Goal: Task Accomplishment & Management: Manage account settings

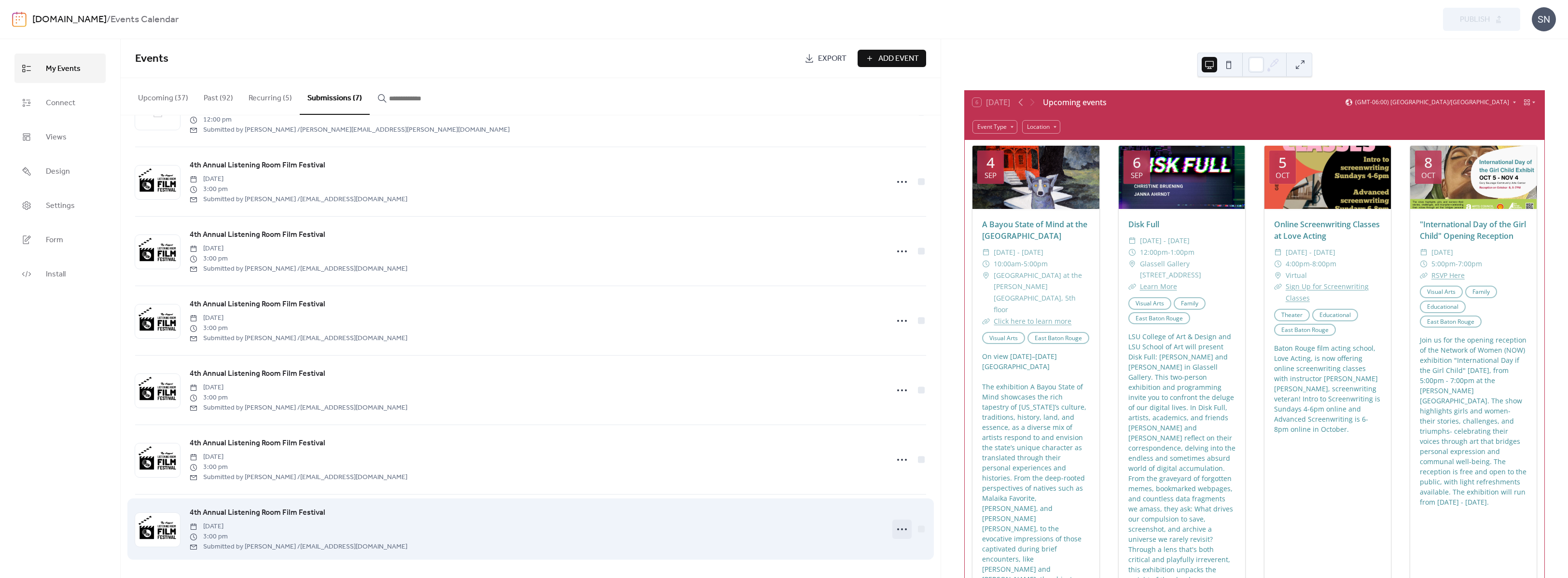
click at [895, 530] on icon at bounding box center [902, 530] width 15 height 15
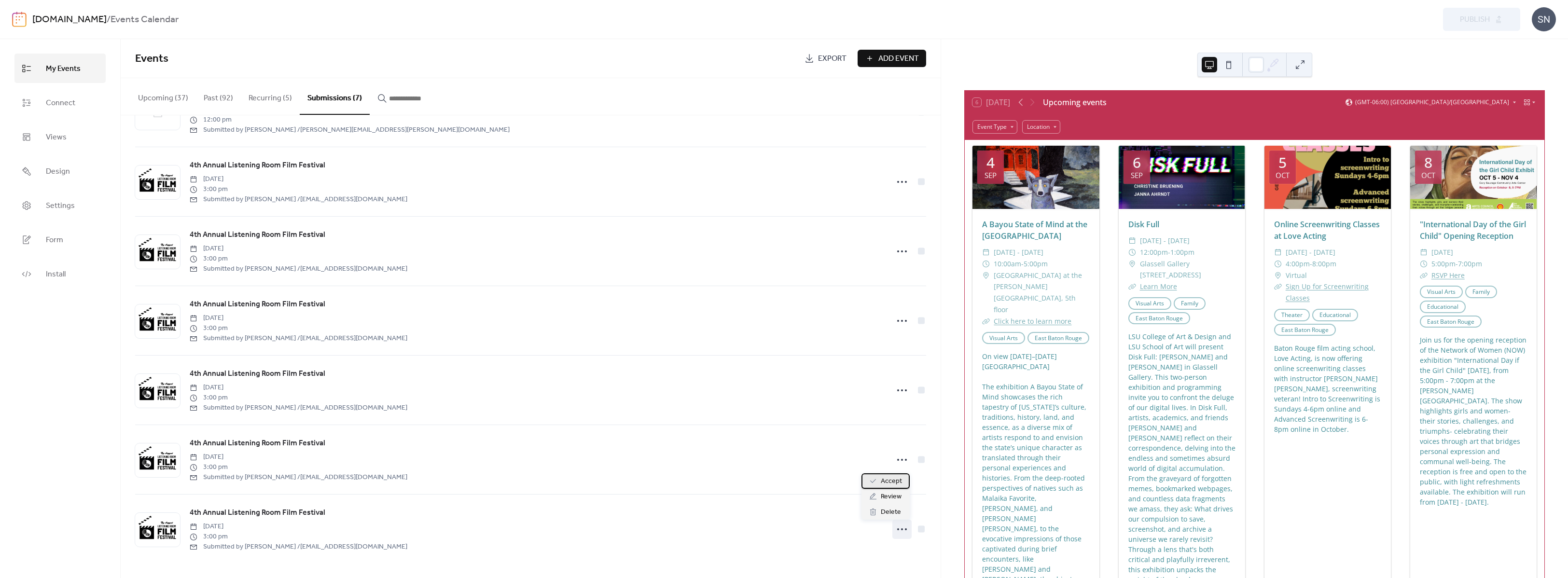
click at [893, 481] on span "Accept" at bounding box center [892, 481] width 22 height 12
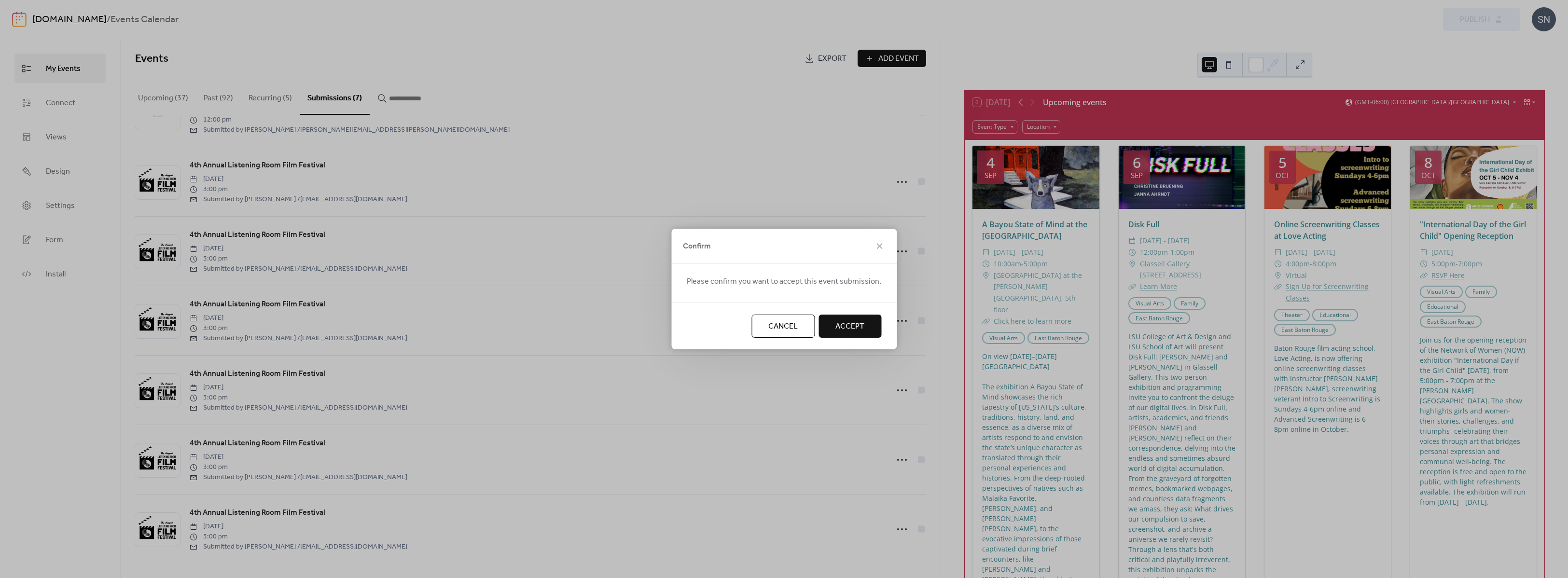
click at [845, 325] on span "Accept" at bounding box center [850, 326] width 29 height 12
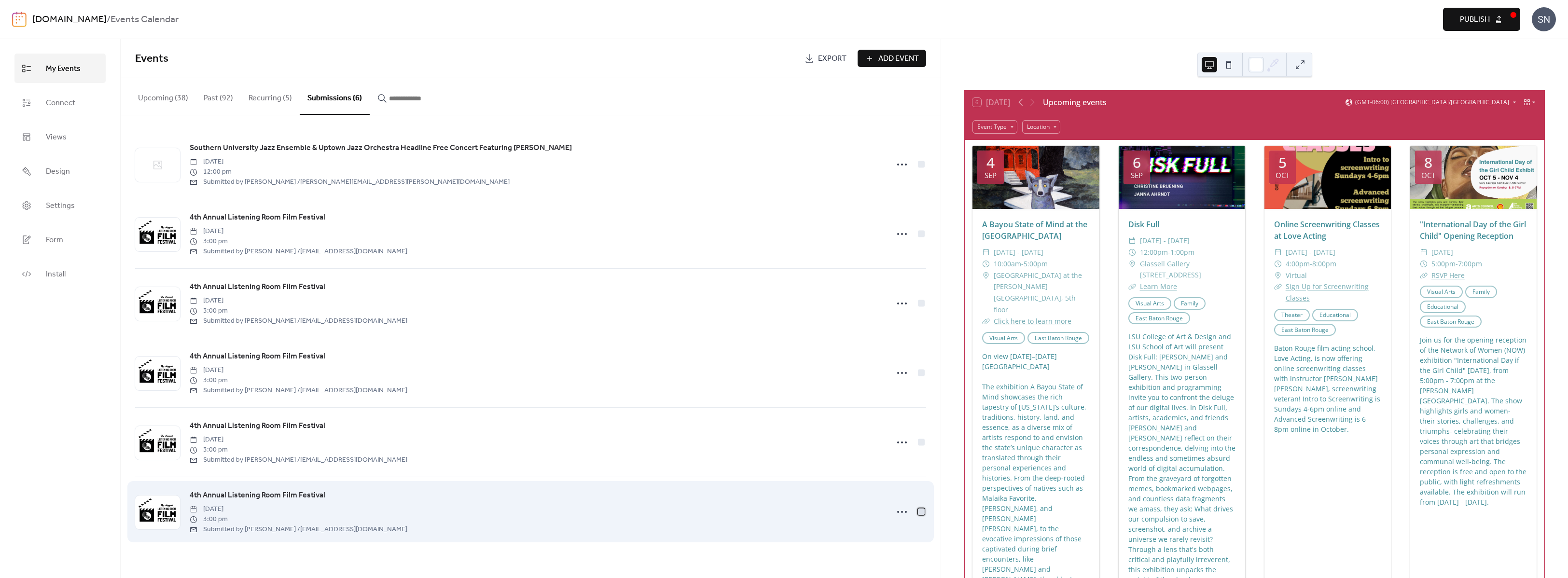
click at [922, 510] on div at bounding box center [921, 511] width 7 height 7
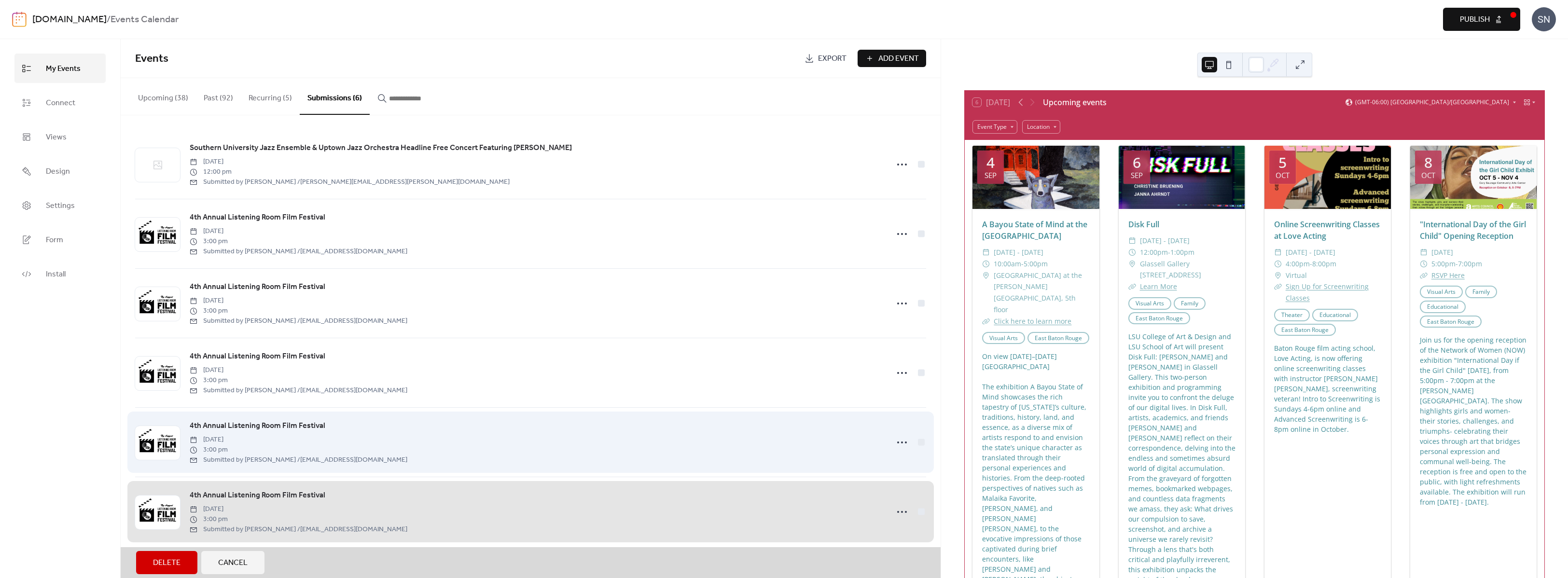
click at [922, 441] on div "4th Annual Listening Room Film Festival [DATE] 3:00 pm Submitted by [PERSON_NAM…" at bounding box center [531, 442] width 791 height 70
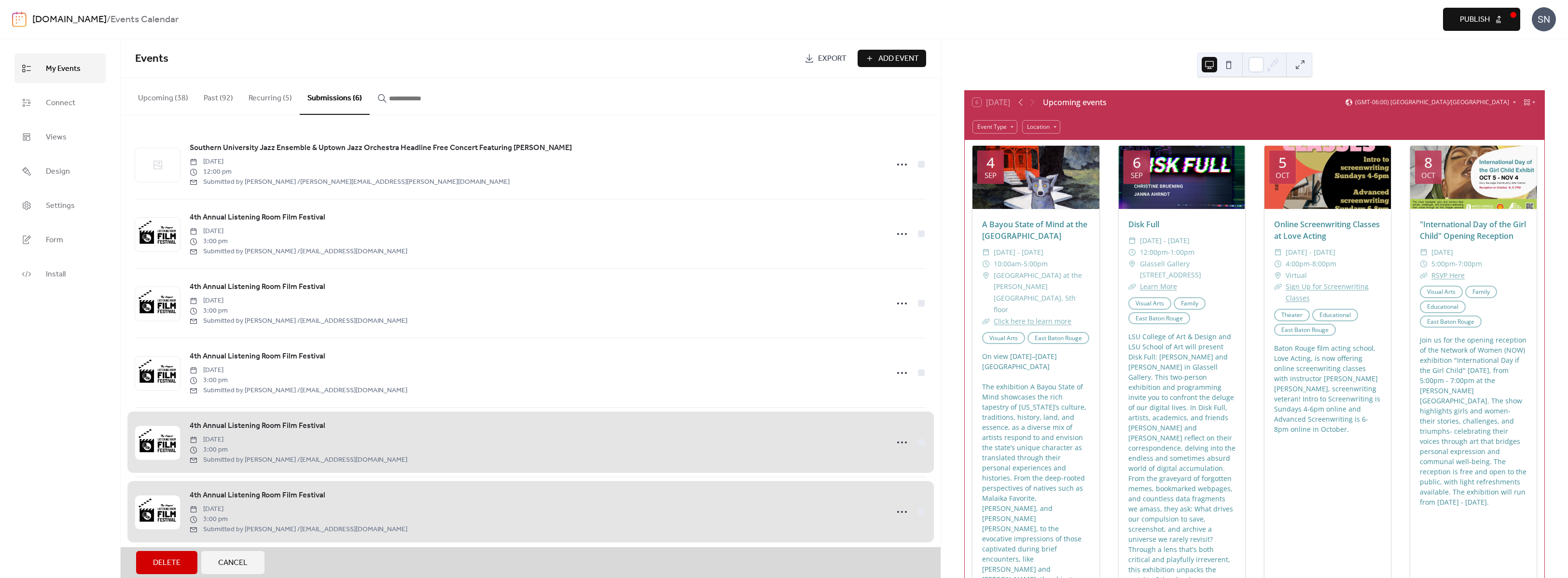
click at [918, 444] on div "4th Annual Listening Room Film Festival [DATE] 3:00 pm Submitted by [PERSON_NAM…" at bounding box center [531, 442] width 791 height 70
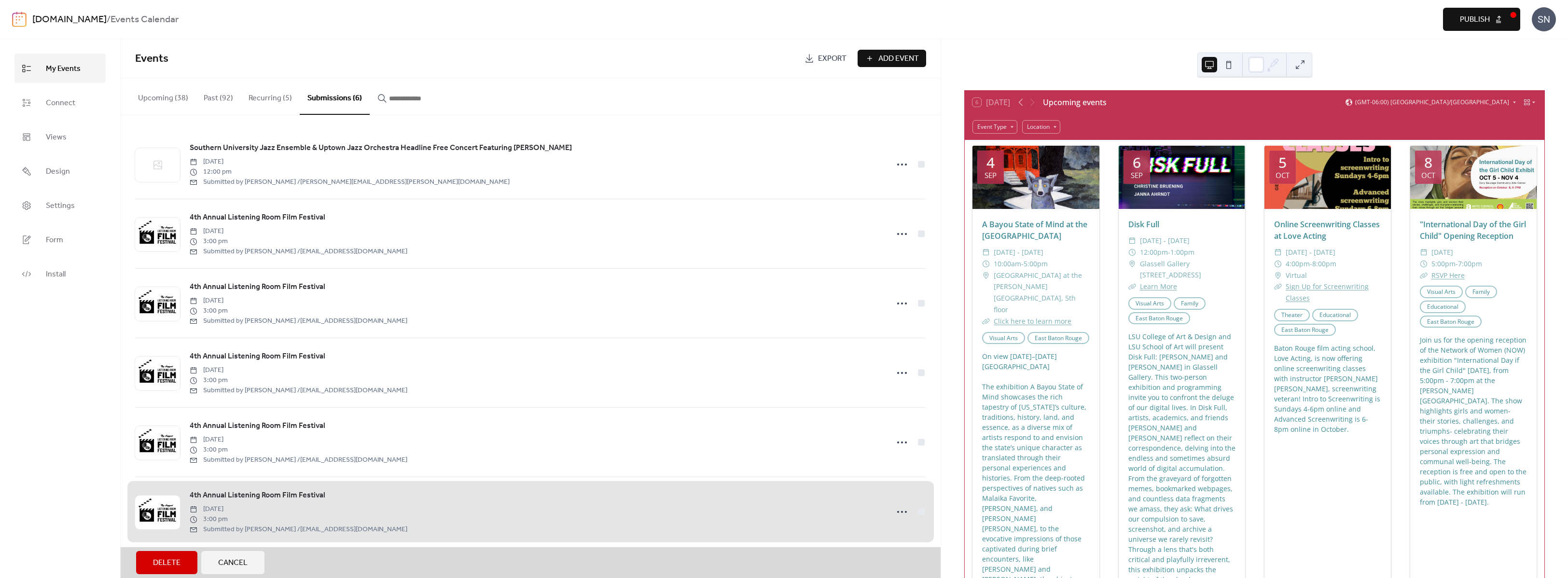
click at [921, 510] on div "4th Annual Listening Room Film Festival [DATE] 3:00 pm Submitted by [PERSON_NAM…" at bounding box center [531, 511] width 791 height 70
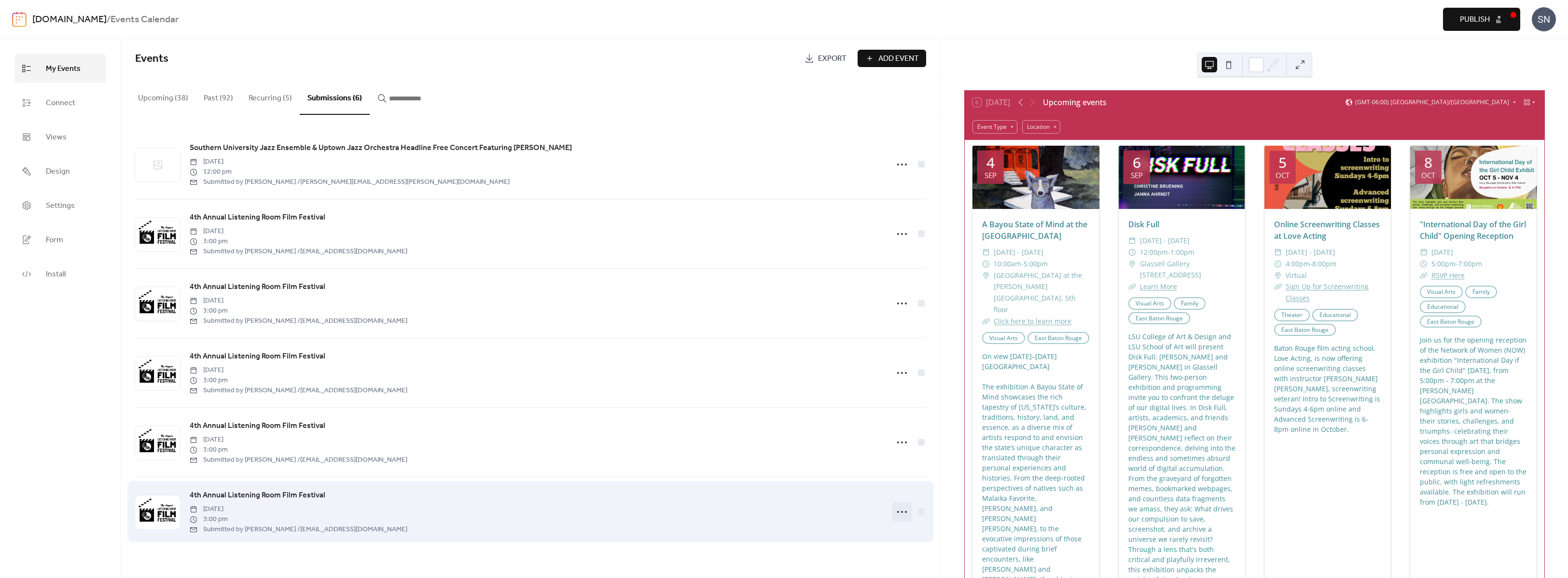
click at [899, 514] on icon at bounding box center [902, 512] width 15 height 15
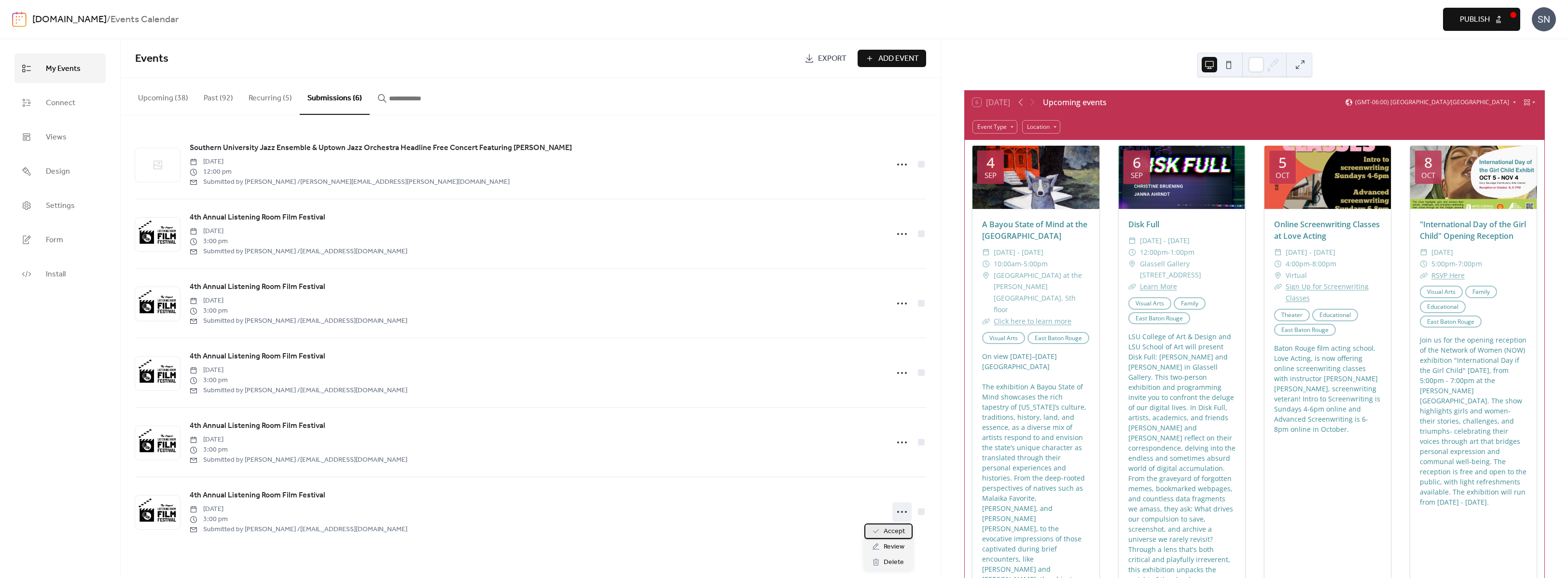
click at [896, 529] on span "Accept" at bounding box center [895, 531] width 22 height 12
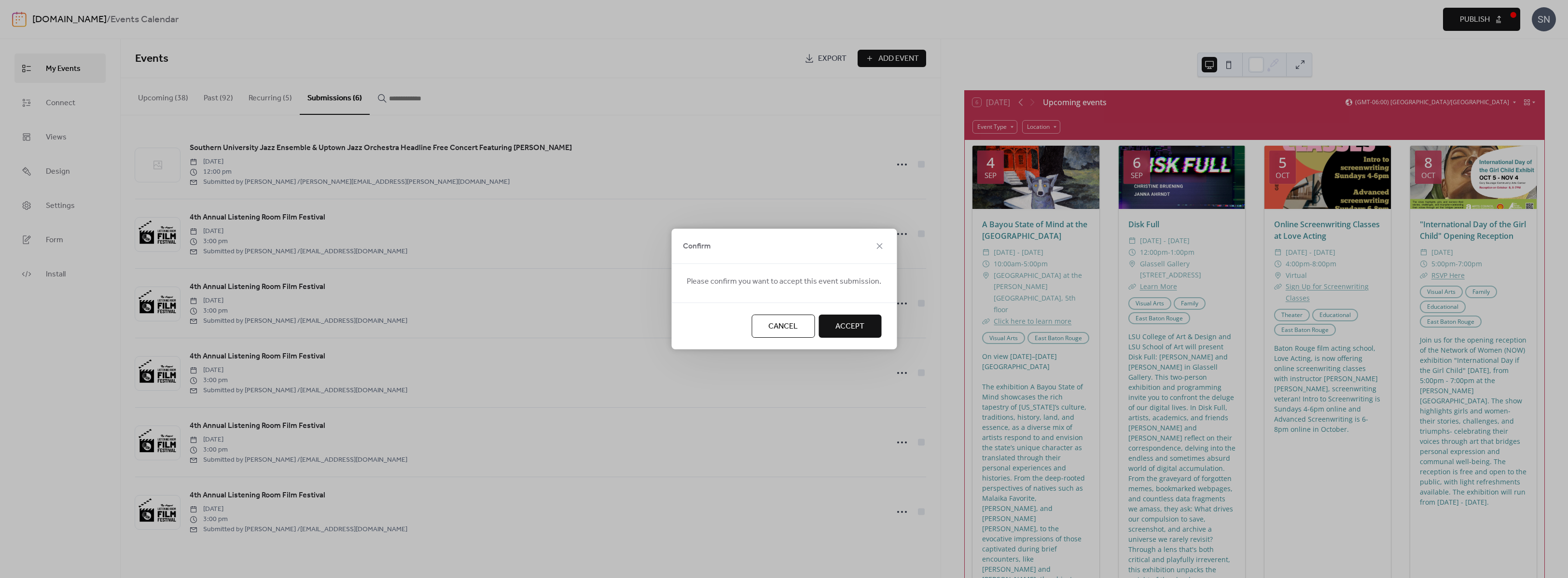
click at [848, 325] on span "Accept" at bounding box center [850, 326] width 29 height 12
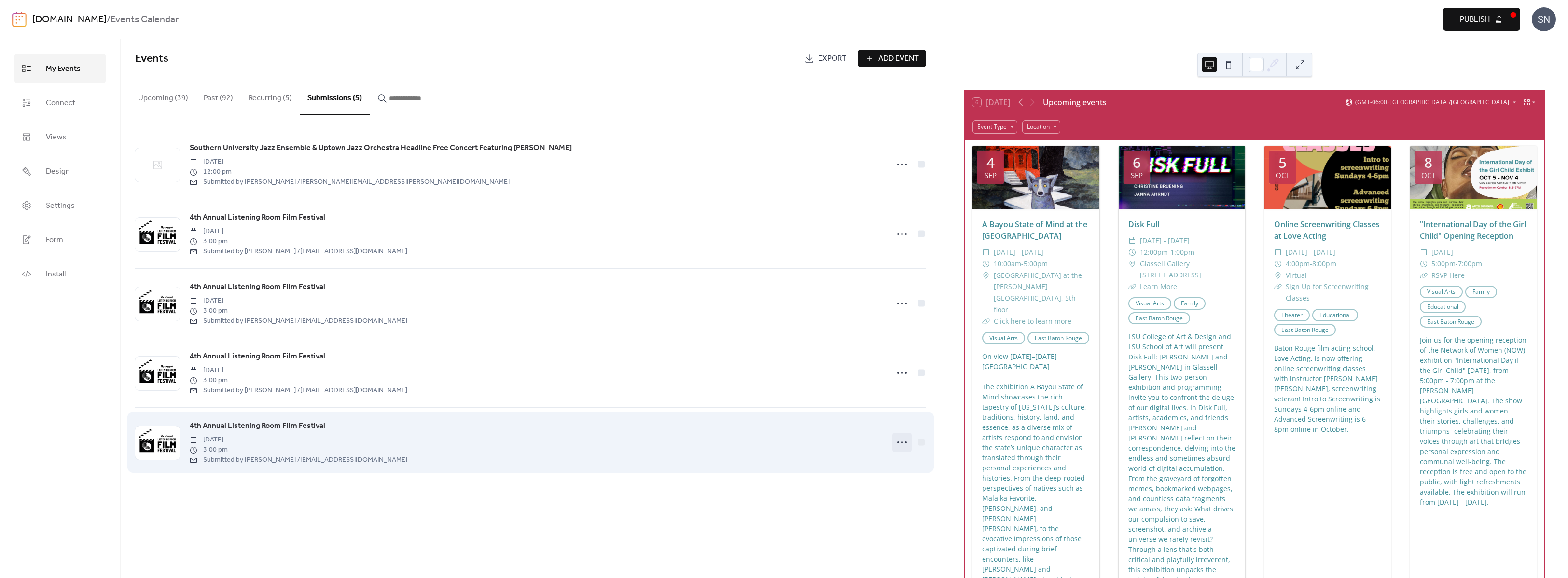
click at [903, 444] on icon at bounding box center [902, 442] width 15 height 15
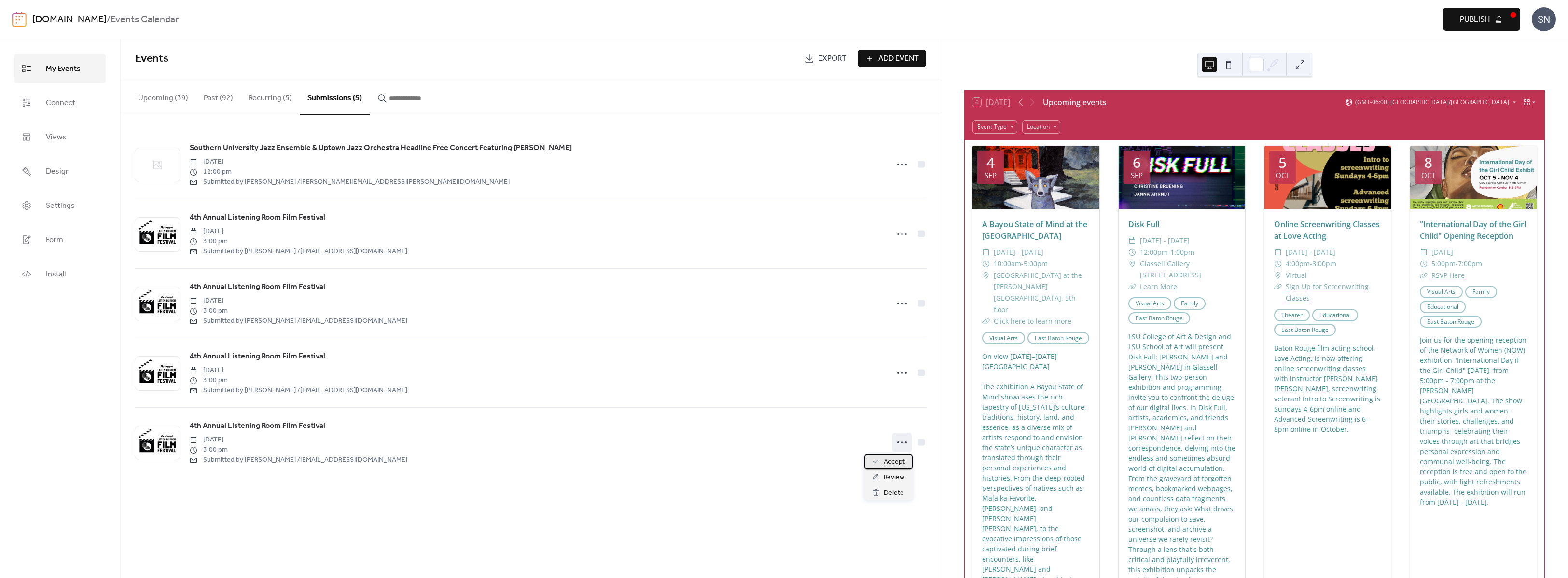
click at [900, 461] on span "Accept" at bounding box center [895, 462] width 22 height 12
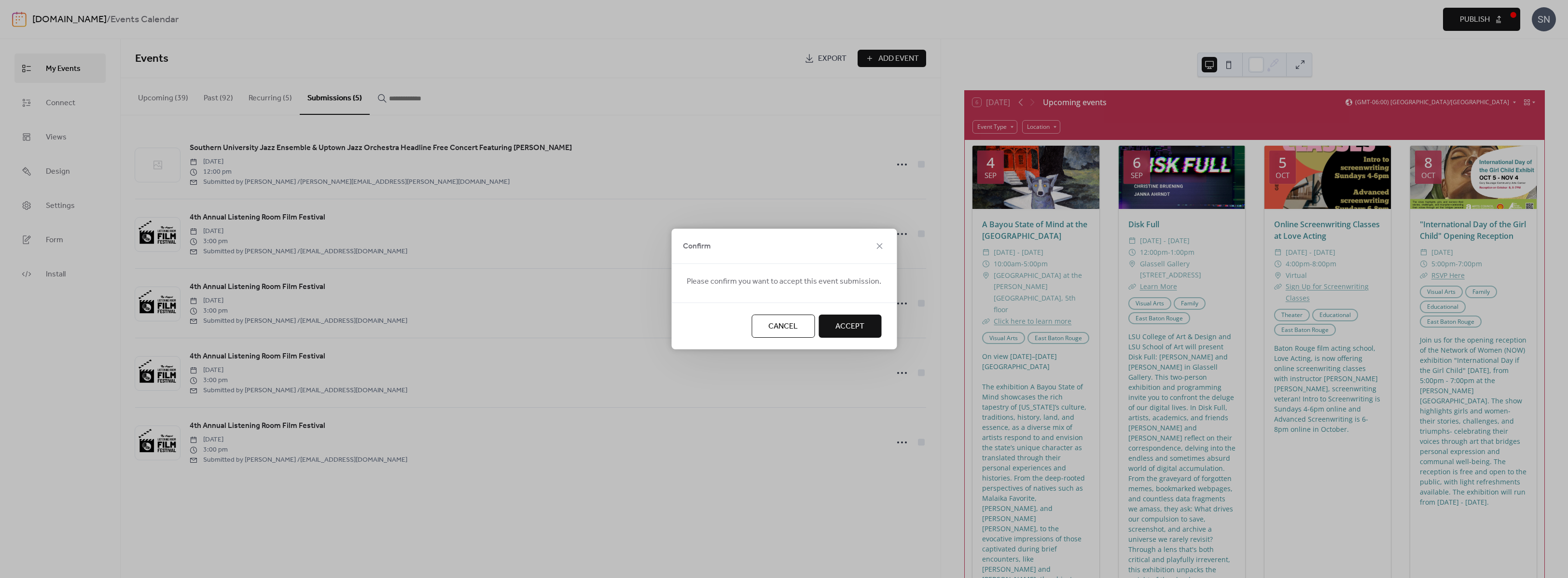
click at [841, 322] on span "Accept" at bounding box center [850, 326] width 29 height 12
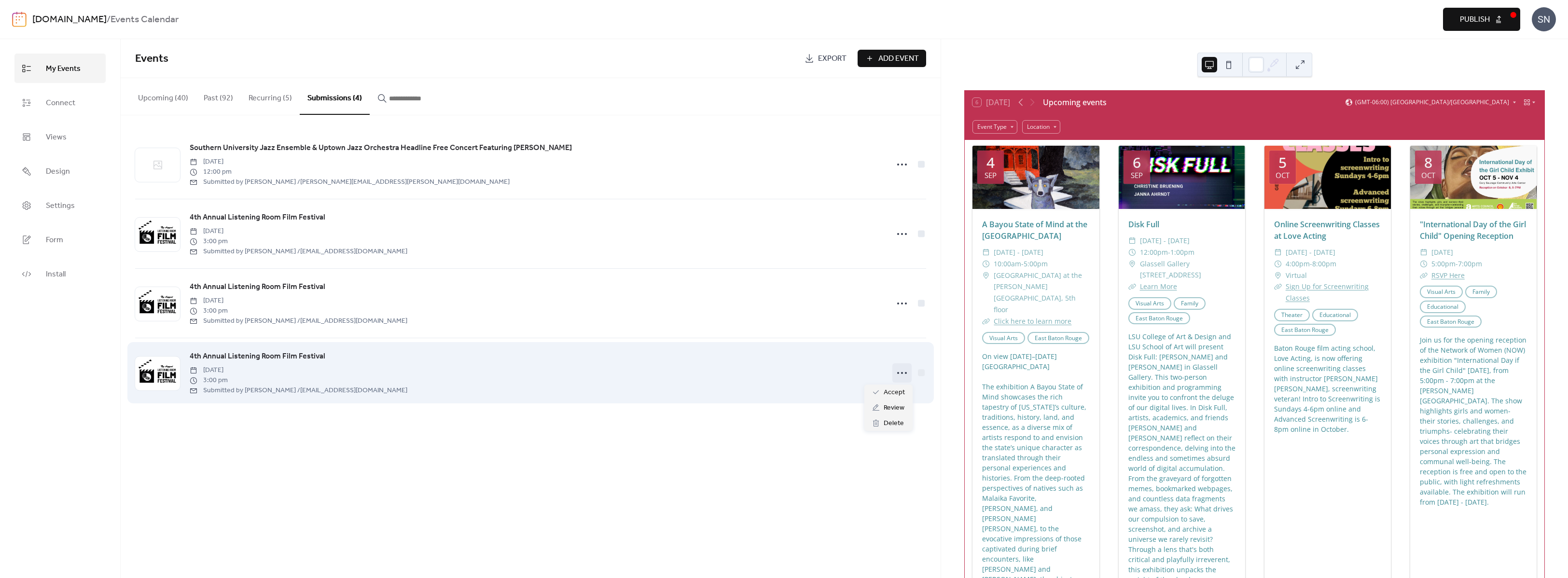
click at [905, 372] on icon at bounding box center [902, 373] width 15 height 15
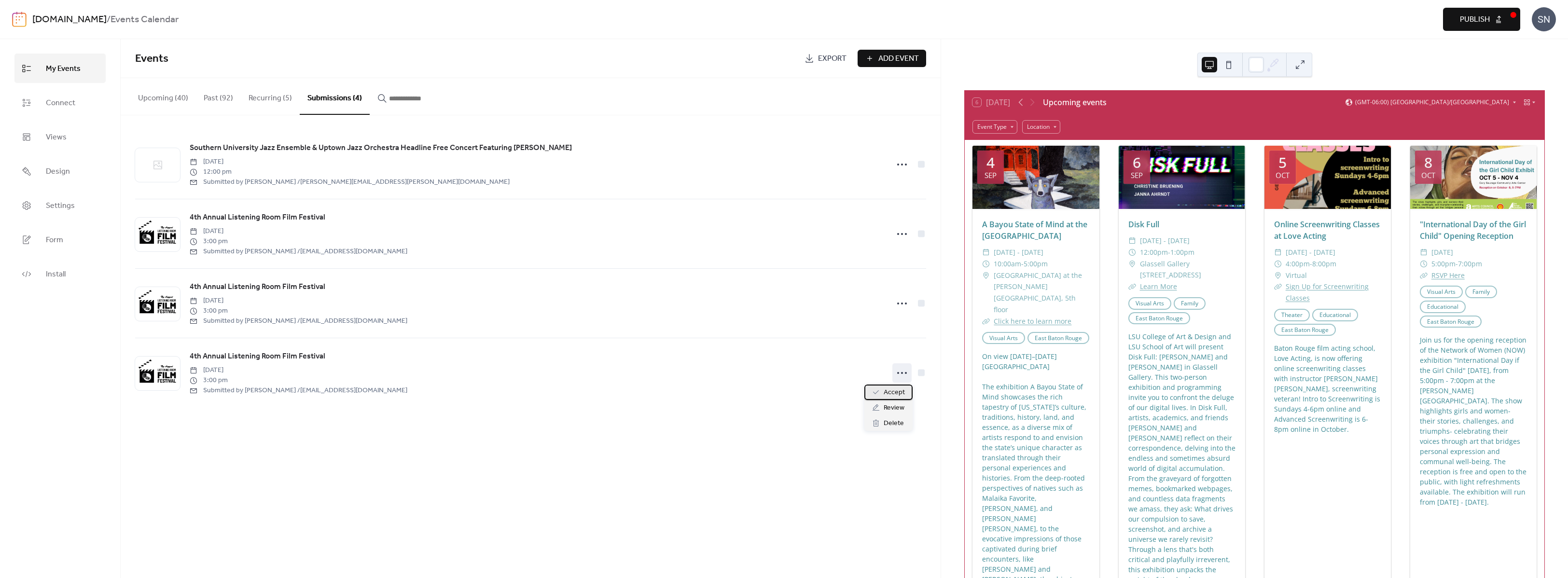
click at [892, 395] on span "Accept" at bounding box center [895, 392] width 22 height 12
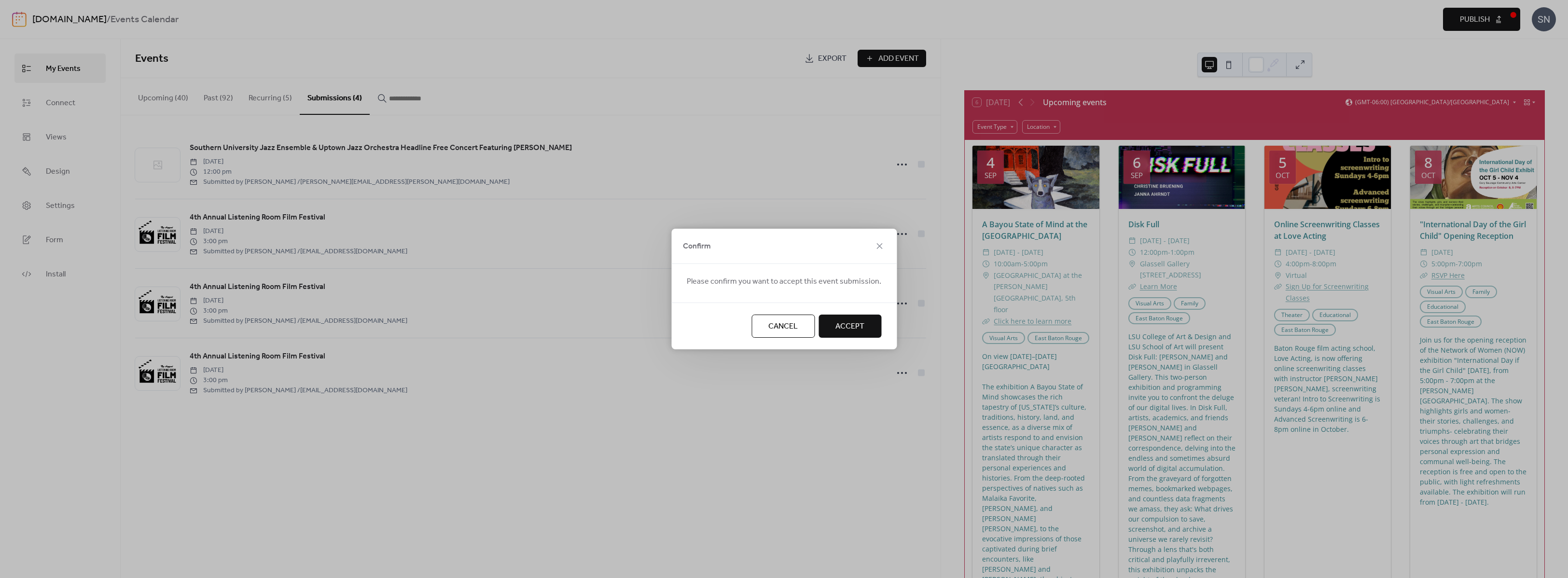
click at [839, 329] on span "Accept" at bounding box center [850, 326] width 29 height 12
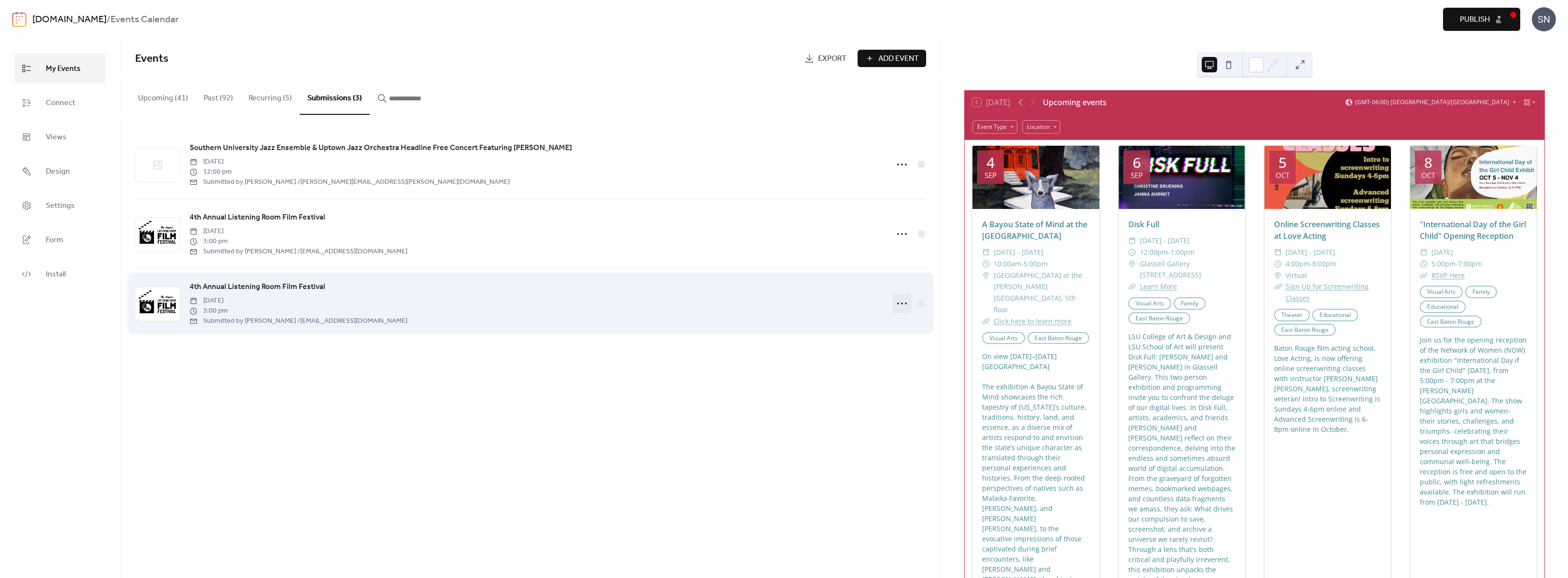
click at [900, 305] on icon at bounding box center [902, 303] width 15 height 15
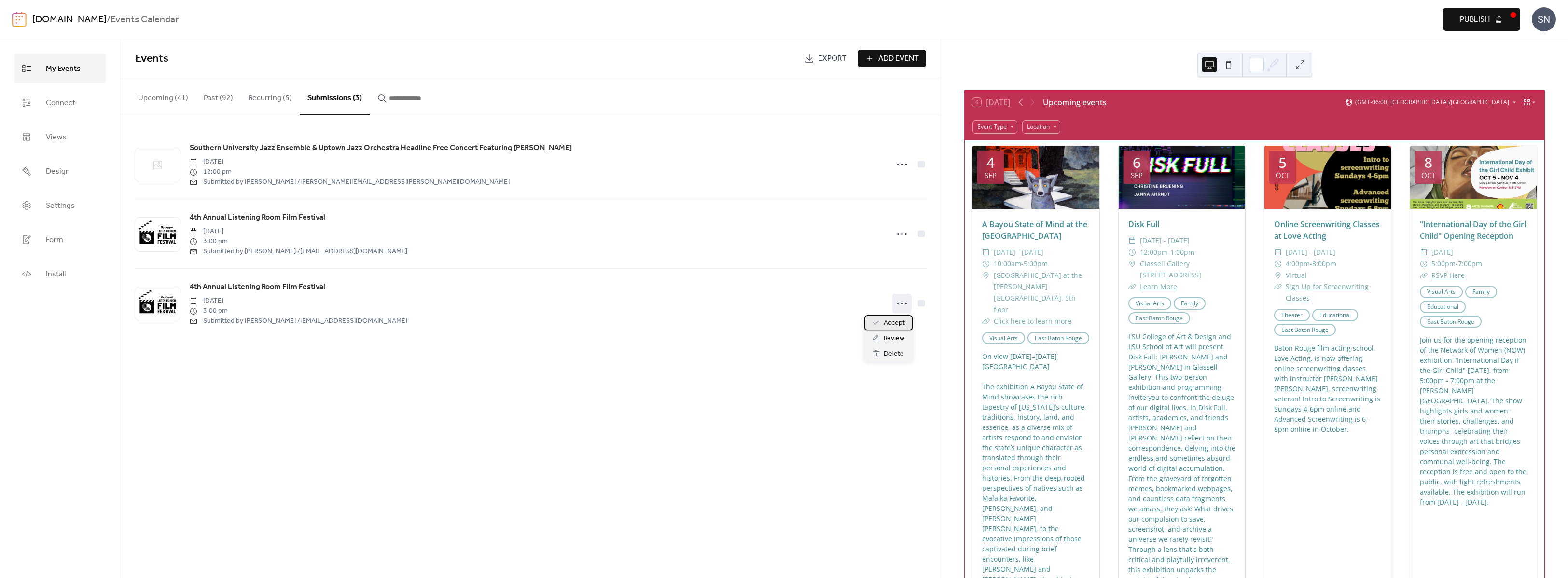
click at [901, 324] on span "Accept" at bounding box center [895, 323] width 22 height 12
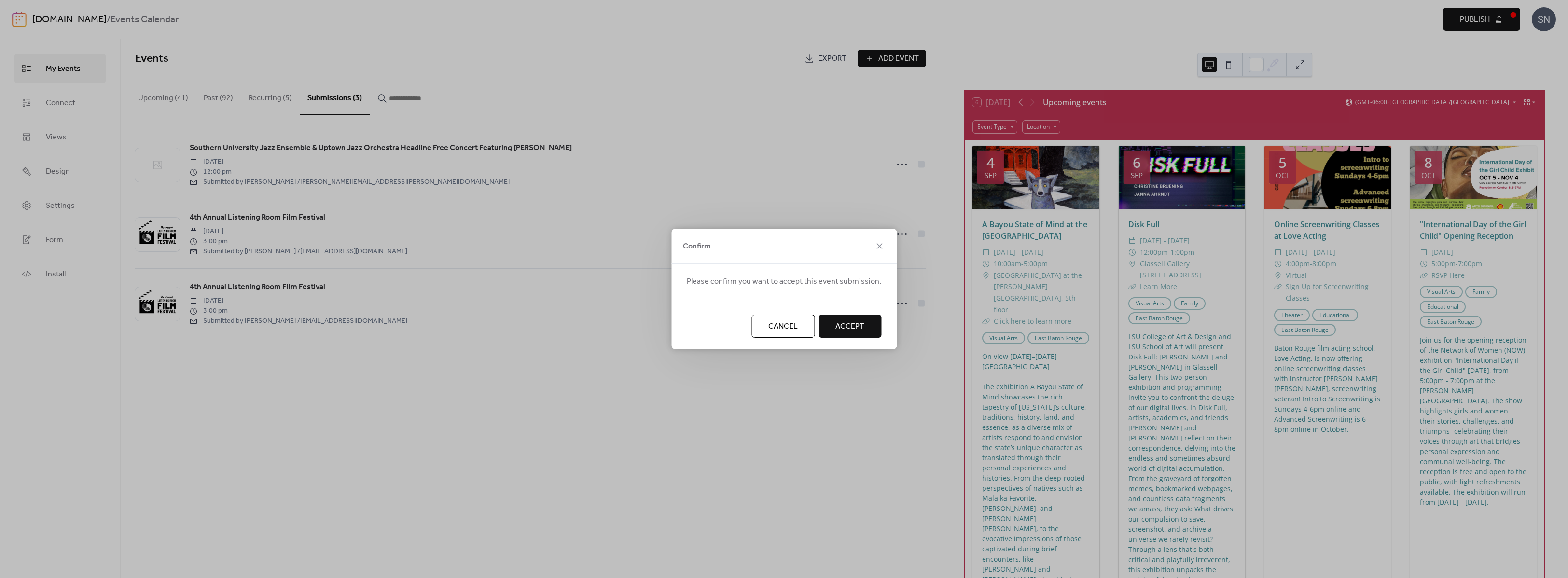
click at [849, 325] on span "Accept" at bounding box center [850, 326] width 29 height 12
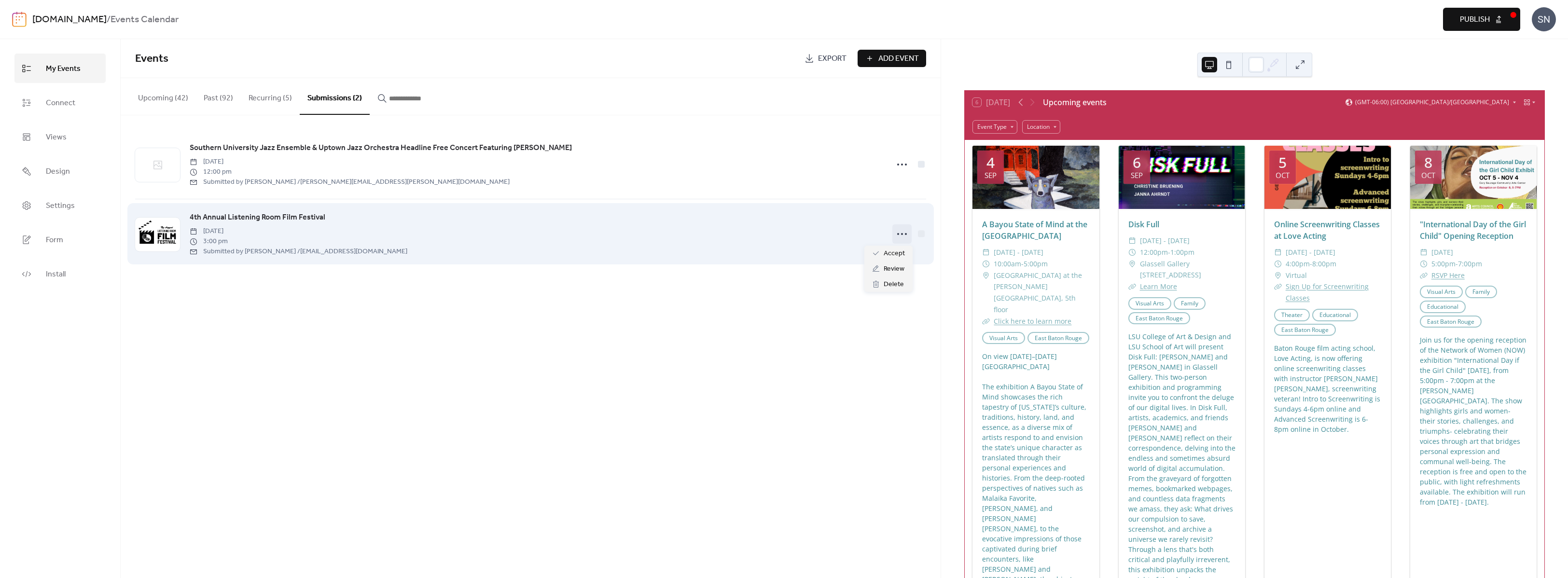
click at [901, 233] on icon at bounding box center [902, 234] width 15 height 15
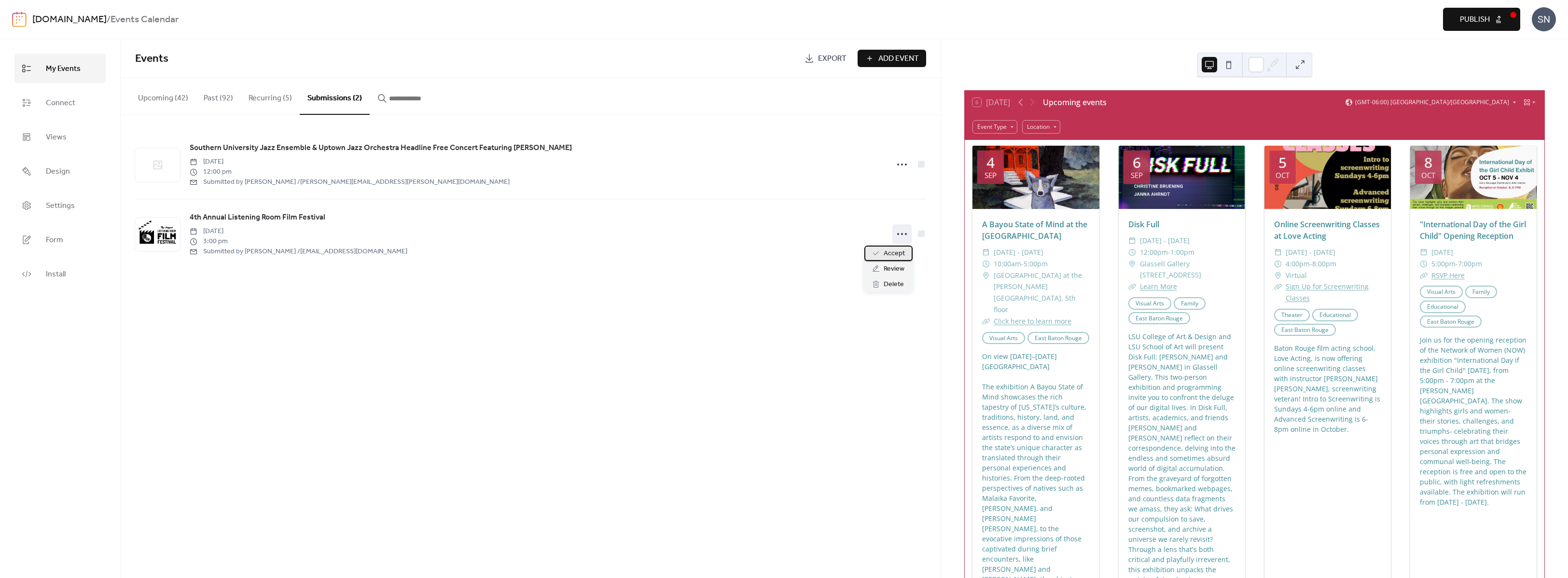
click at [892, 255] on span "Accept" at bounding box center [895, 253] width 22 height 12
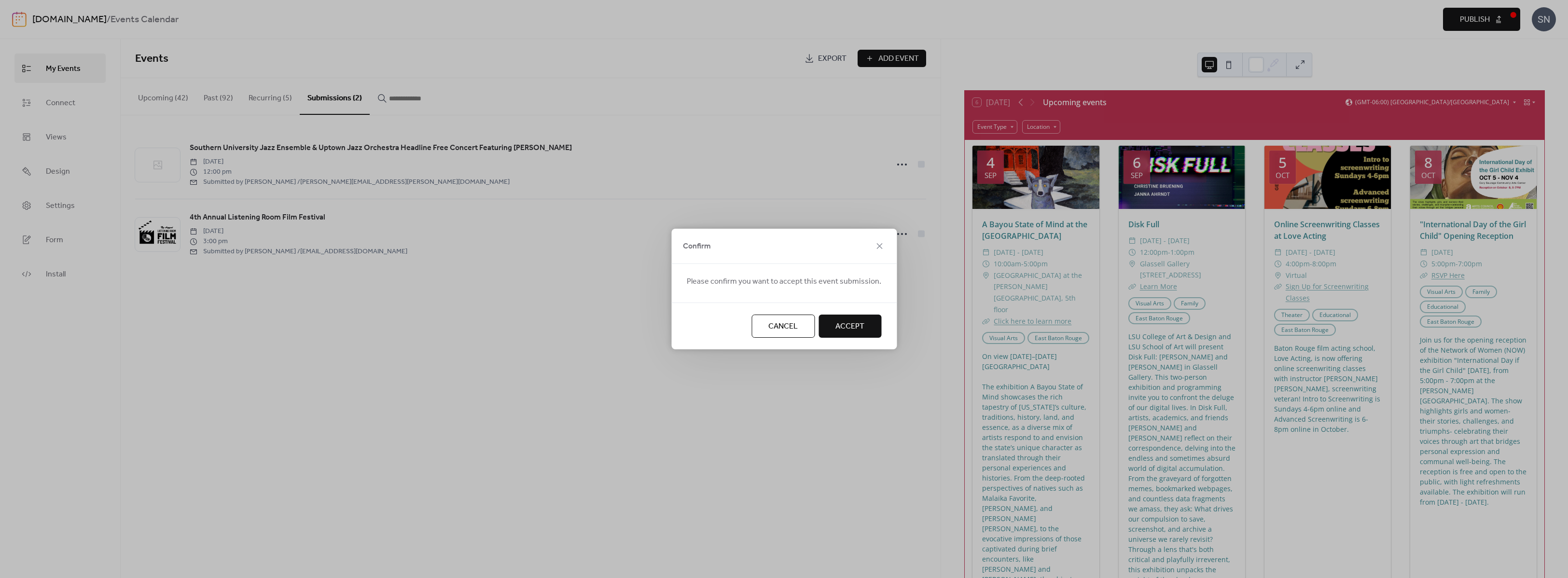
click at [852, 323] on span "Accept" at bounding box center [850, 326] width 29 height 12
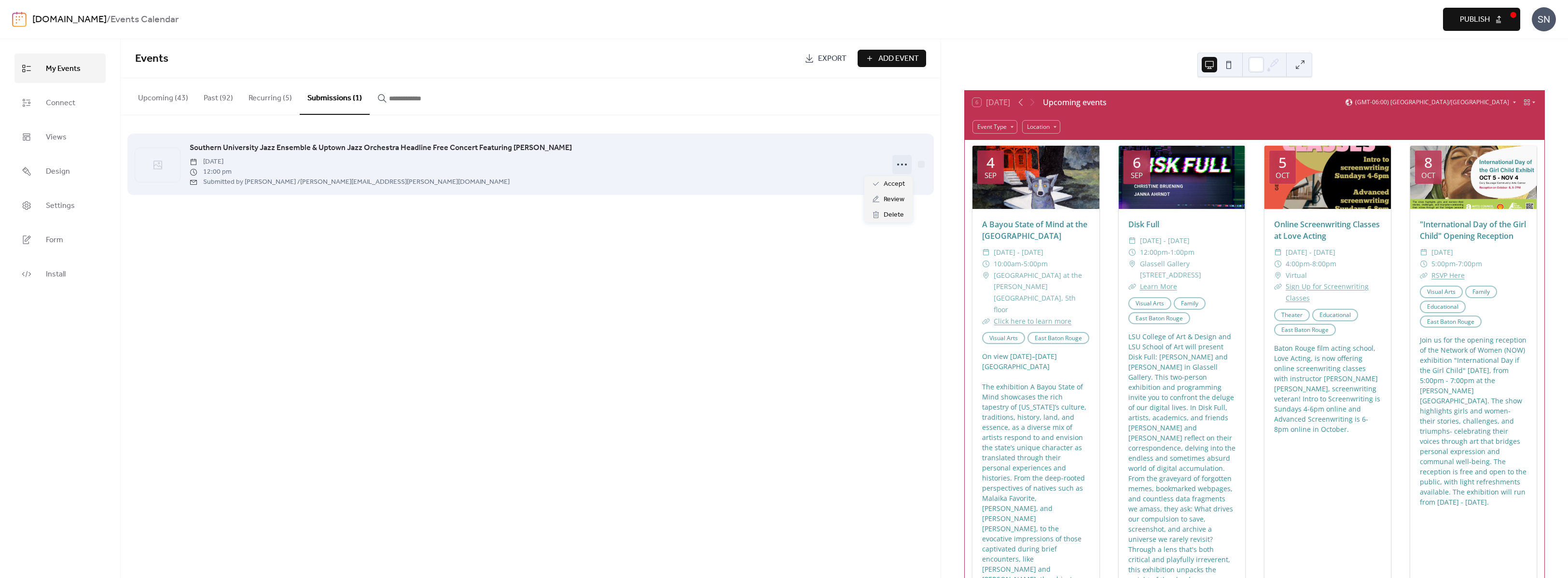
click at [904, 163] on icon at bounding box center [902, 164] width 15 height 15
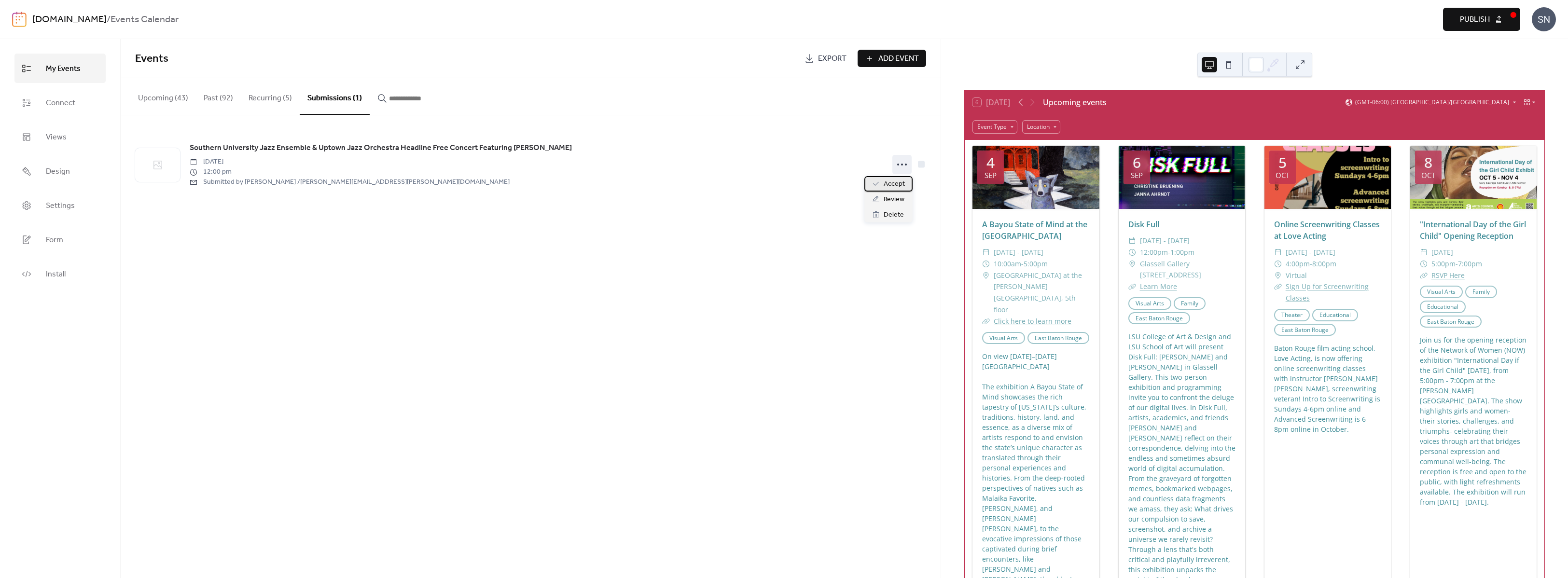
click at [895, 183] on span "Accept" at bounding box center [895, 184] width 22 height 12
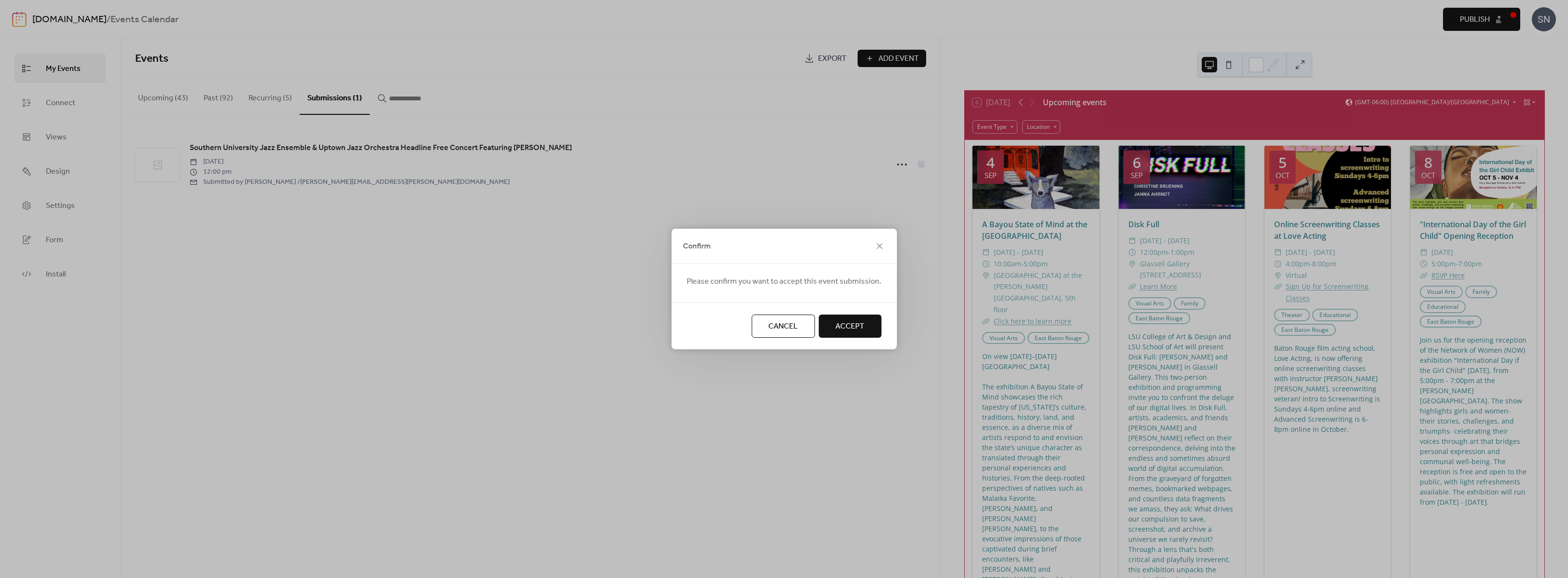
click at [861, 325] on span "Accept" at bounding box center [850, 326] width 29 height 12
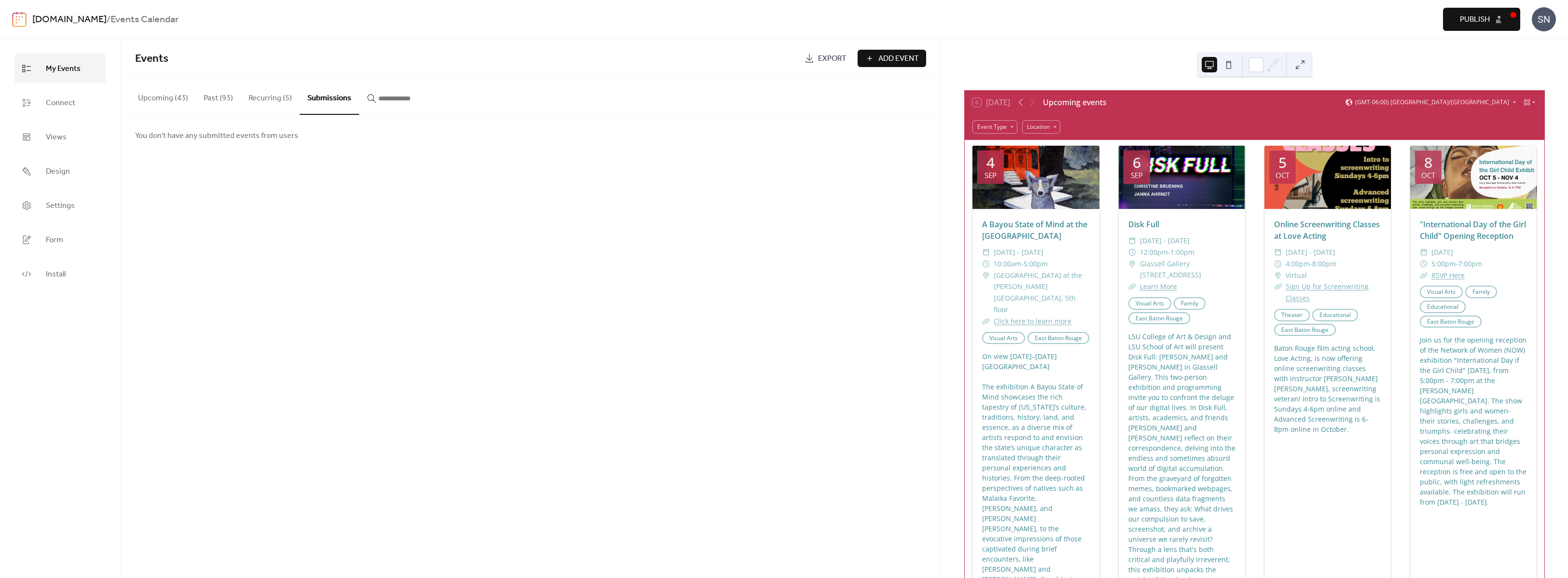
click at [1487, 15] on span "Publish" at bounding box center [1475, 19] width 30 height 12
